Goal: Transaction & Acquisition: Obtain resource

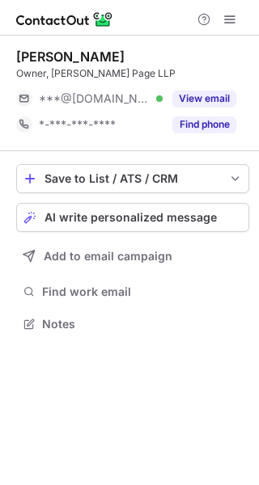
scroll to position [313, 259]
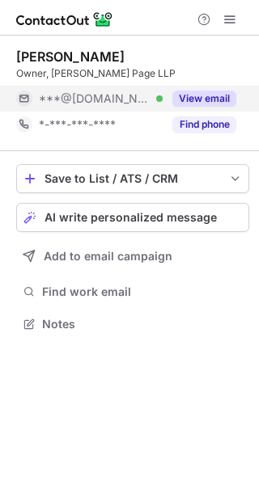
click at [207, 98] on button "View email" at bounding box center [204, 99] width 64 height 16
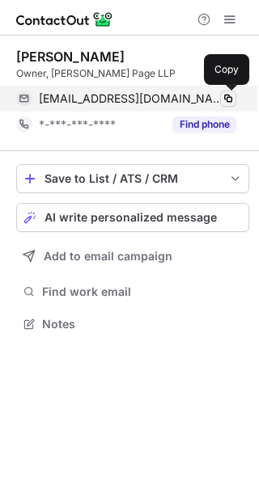
click at [226, 97] on span at bounding box center [228, 98] width 13 height 13
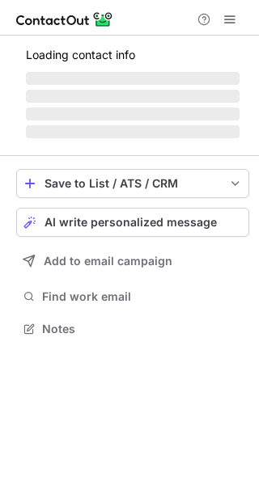
scroll to position [339, 259]
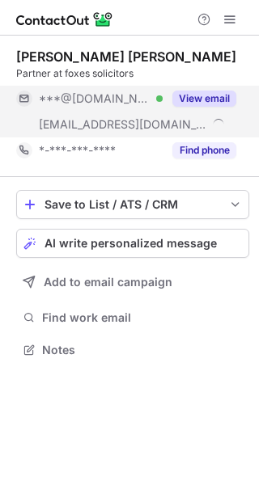
click at [196, 106] on button "View email" at bounding box center [204, 99] width 64 height 16
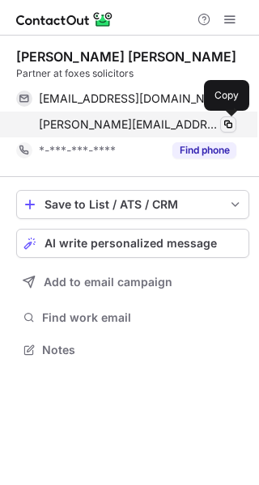
click at [225, 125] on span at bounding box center [228, 124] width 13 height 13
click at [226, 123] on span at bounding box center [228, 124] width 13 height 13
click at [225, 125] on span at bounding box center [228, 124] width 13 height 13
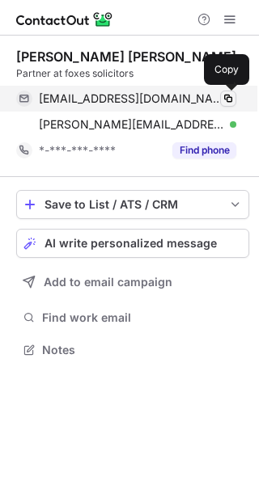
click at [226, 104] on span at bounding box center [228, 98] width 13 height 13
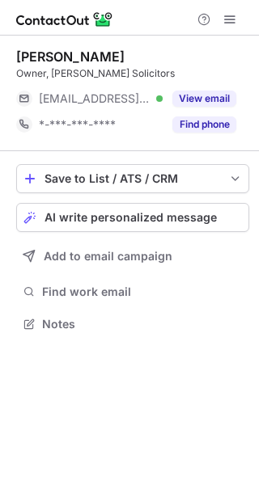
scroll to position [313, 259]
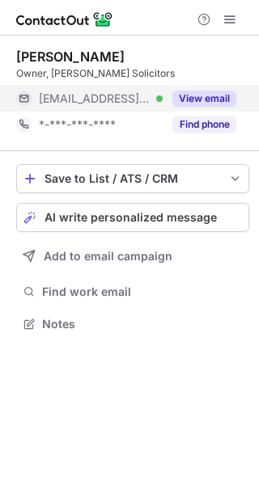
click at [199, 93] on button "View email" at bounding box center [204, 99] width 64 height 16
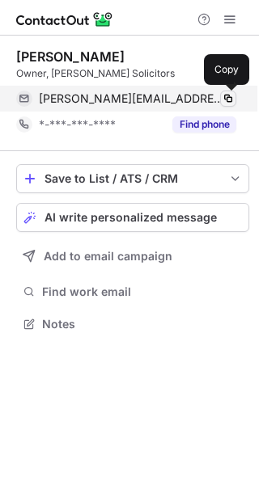
click at [227, 102] on span at bounding box center [228, 98] width 13 height 13
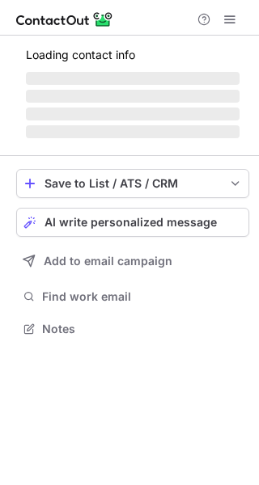
scroll to position [313, 259]
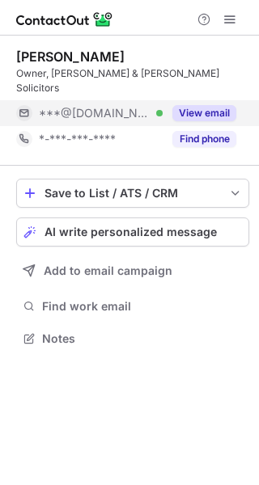
click at [202, 105] on button "View email" at bounding box center [204, 113] width 64 height 16
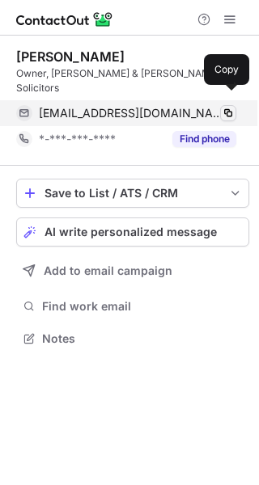
click at [229, 107] on span at bounding box center [228, 113] width 13 height 13
